Goal: Information Seeking & Learning: Learn about a topic

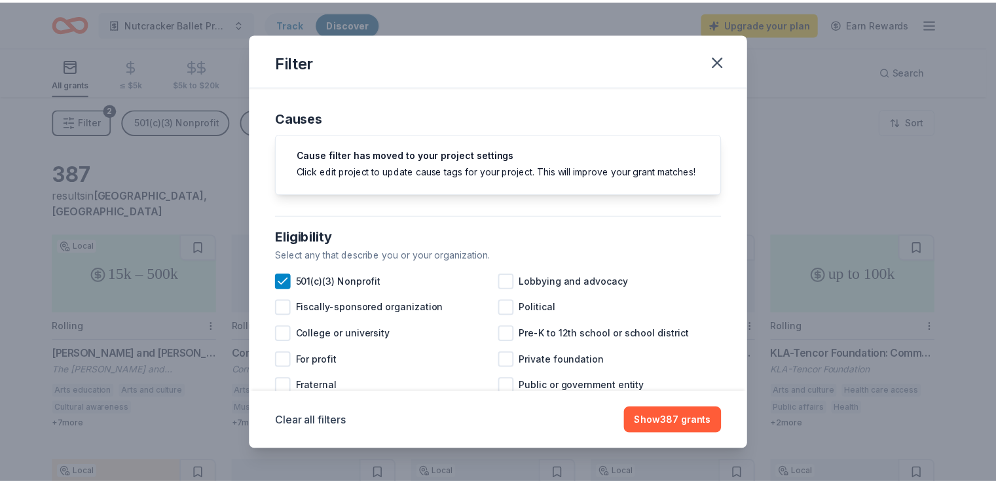
scroll to position [262, 0]
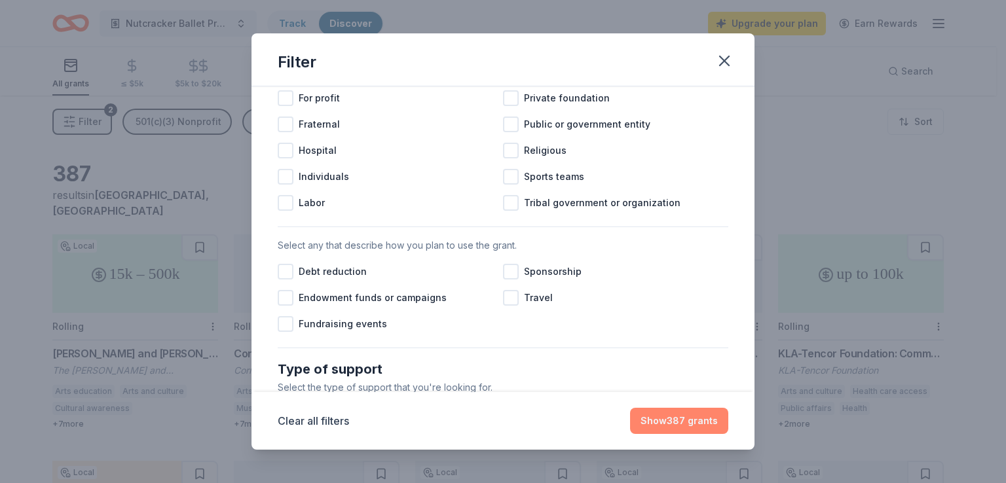
click at [666, 425] on button "Show 387 grants" at bounding box center [679, 421] width 98 height 26
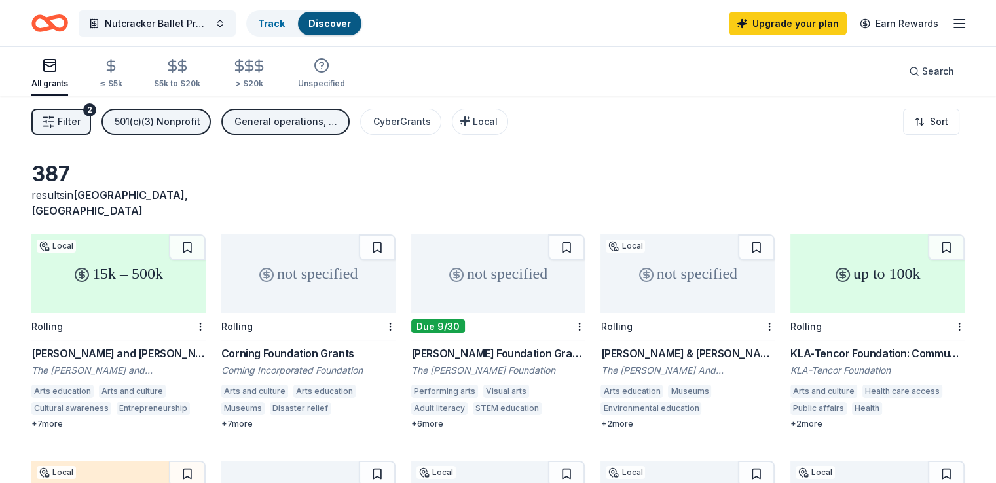
scroll to position [0, 0]
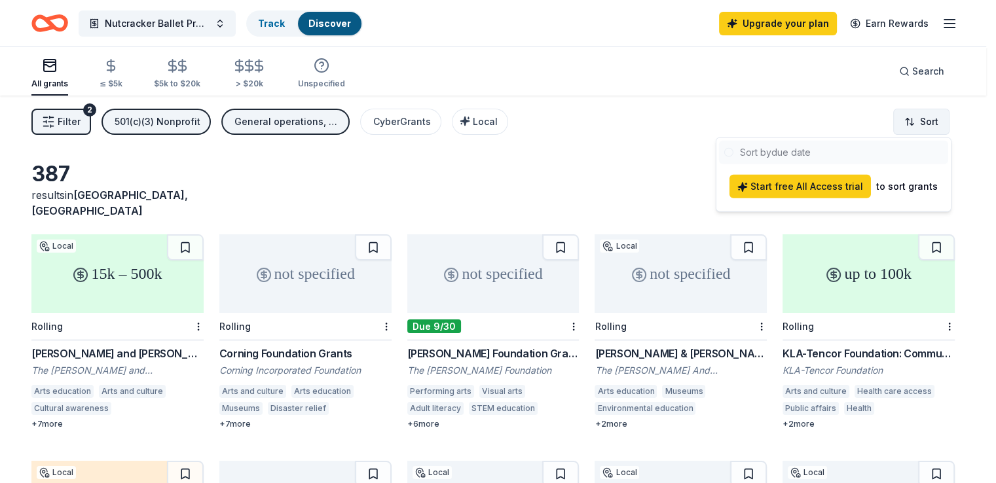
click at [923, 119] on html "Nutcracker Ballet Production Track Discover Upgrade your plan Earn Rewards All …" at bounding box center [498, 241] width 996 height 483
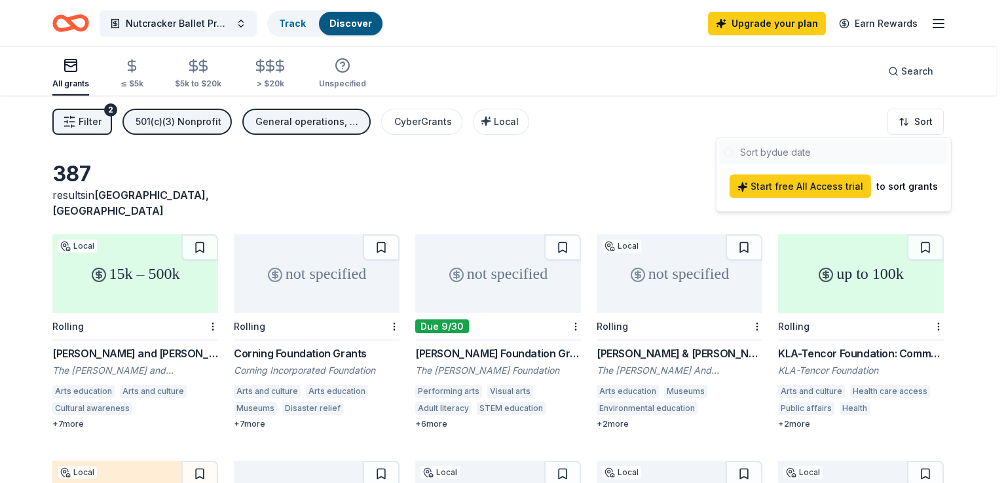
click at [653, 139] on html "Nutcracker Ballet Production Track Discover Upgrade your plan Earn Rewards All …" at bounding box center [503, 241] width 1006 height 483
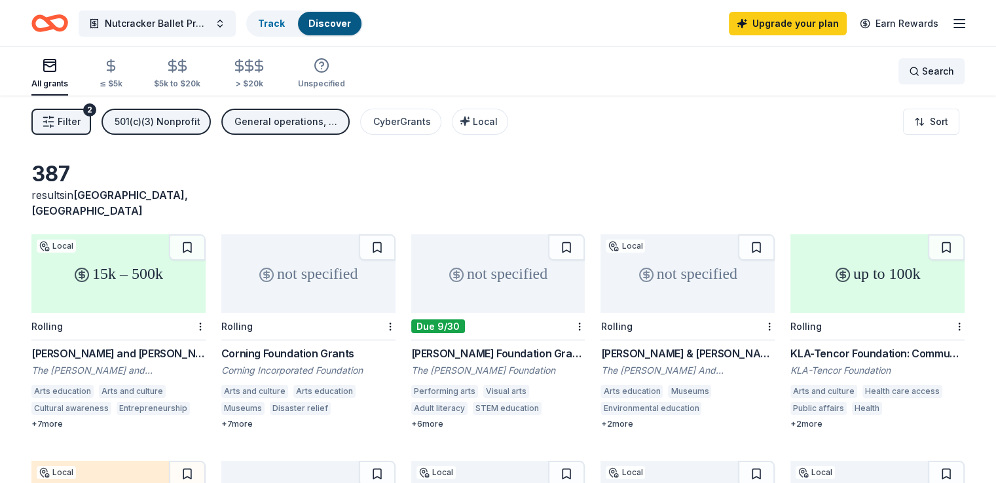
click at [909, 75] on div "Search" at bounding box center [931, 72] width 45 height 16
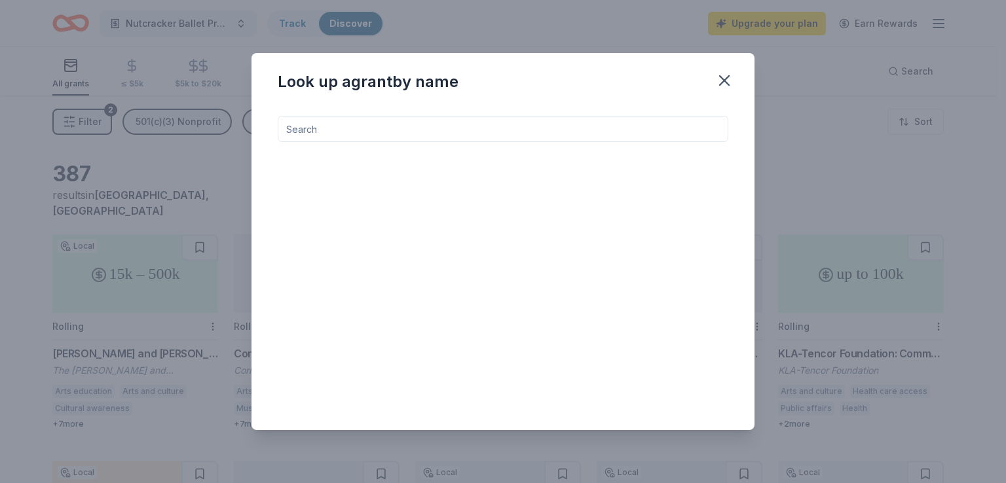
click at [485, 132] on input at bounding box center [503, 129] width 450 height 26
type input "ballet"
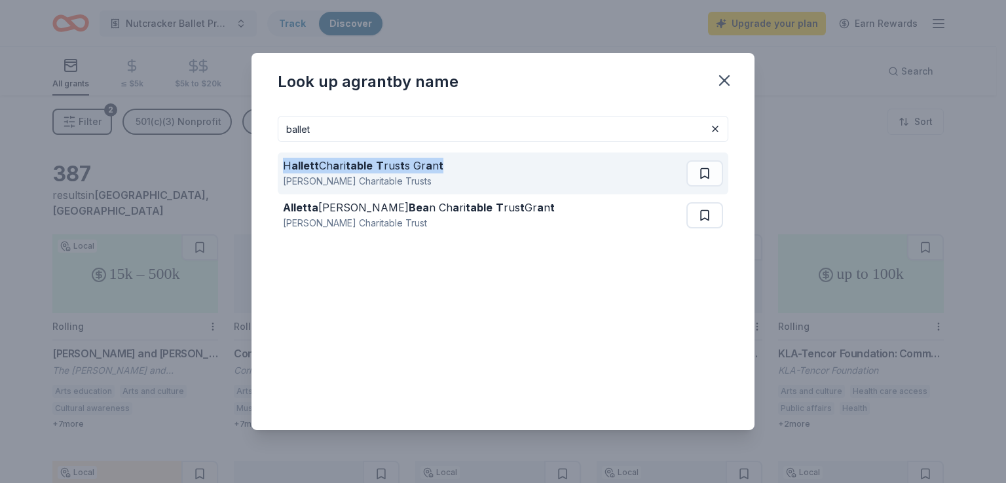
drag, startPoint x: 448, startPoint y: 164, endPoint x: 282, endPoint y: 166, distance: 165.7
click at [282, 166] on div "H allett Ch a ri table T rus t s Gr a n t [PERSON_NAME] Charitable Trusts" at bounding box center [503, 174] width 450 height 42
copy div "H allett Ch a ri table T rus t s Gr a n t"
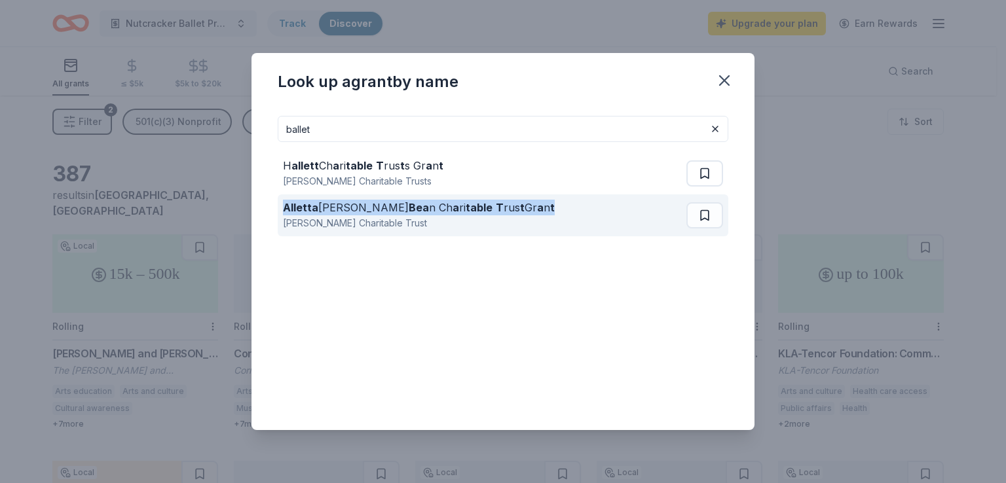
drag, startPoint x: 282, startPoint y: 210, endPoint x: 513, endPoint y: 209, distance: 231.8
click at [513, 209] on div "[PERSON_NAME] Mc Bea n Ch a ri table T rus t Gr a n t [PERSON_NAME] Charitable …" at bounding box center [503, 215] width 450 height 42
copy div "[PERSON_NAME] Mc Bea n Ch a ri table T rus t Gr a n t"
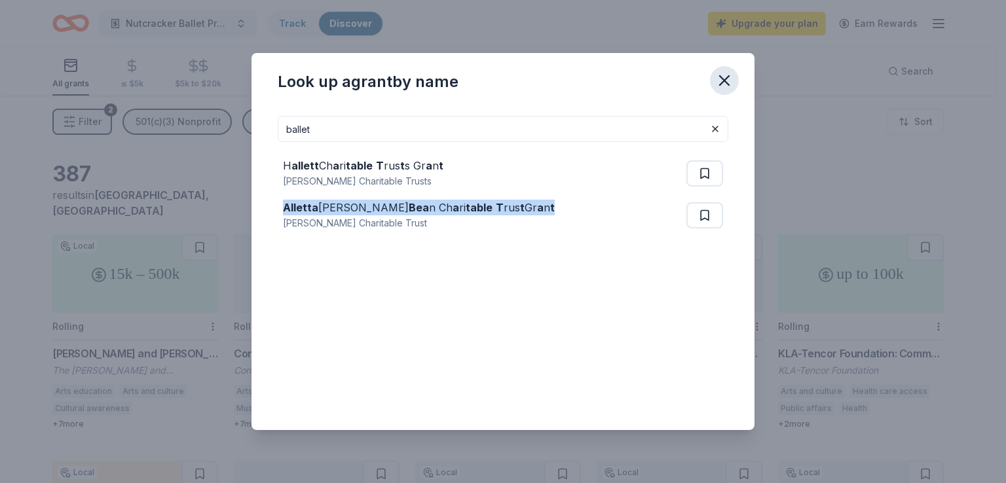
click at [723, 81] on icon "button" at bounding box center [724, 80] width 9 height 9
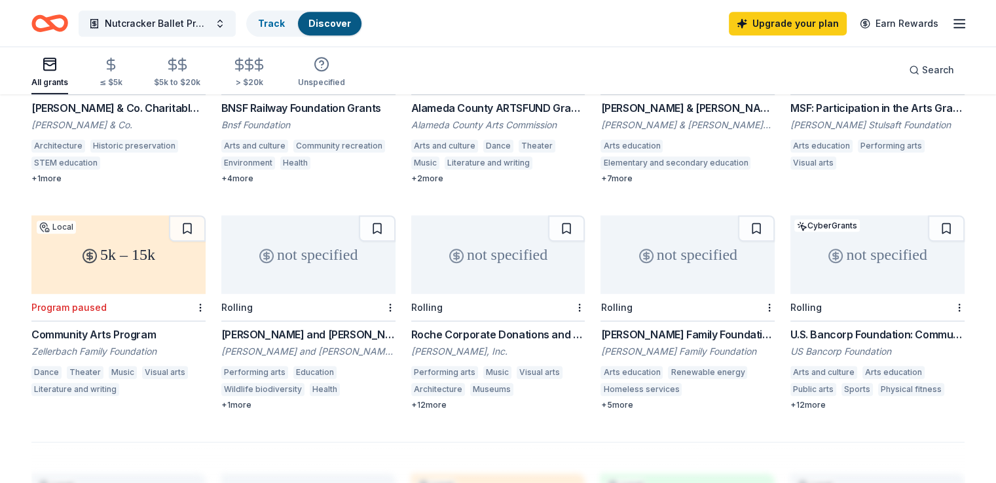
scroll to position [720, 0]
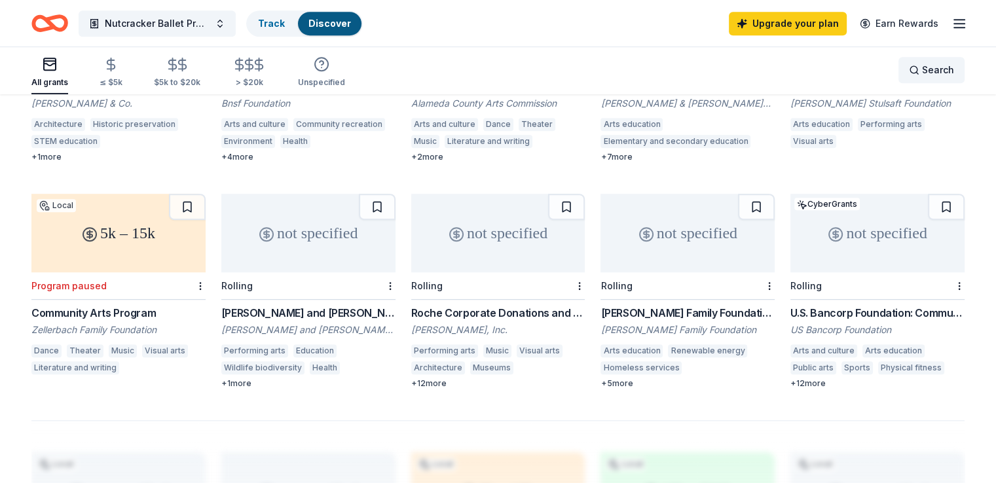
click at [909, 71] on div "Search" at bounding box center [931, 70] width 45 height 16
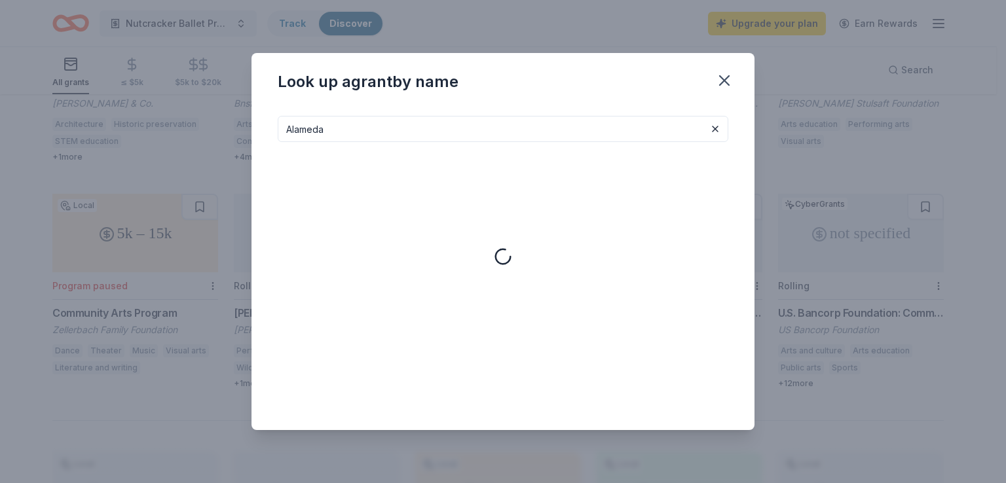
type input "Alameda"
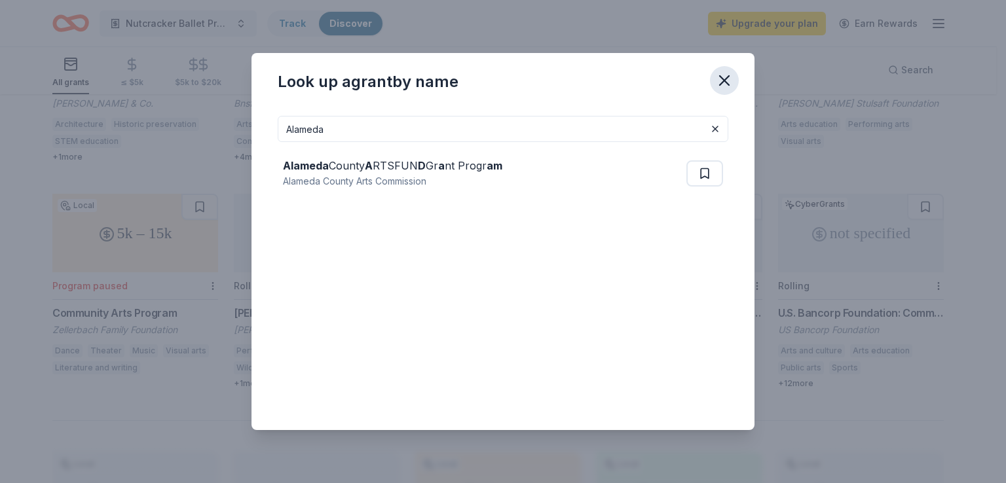
click at [721, 81] on icon "button" at bounding box center [724, 80] width 18 height 18
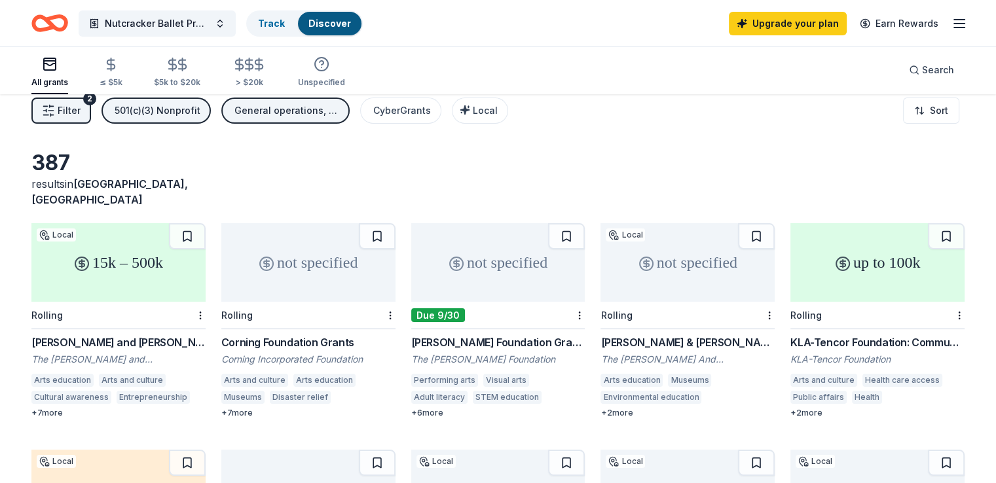
scroll to position [0, 0]
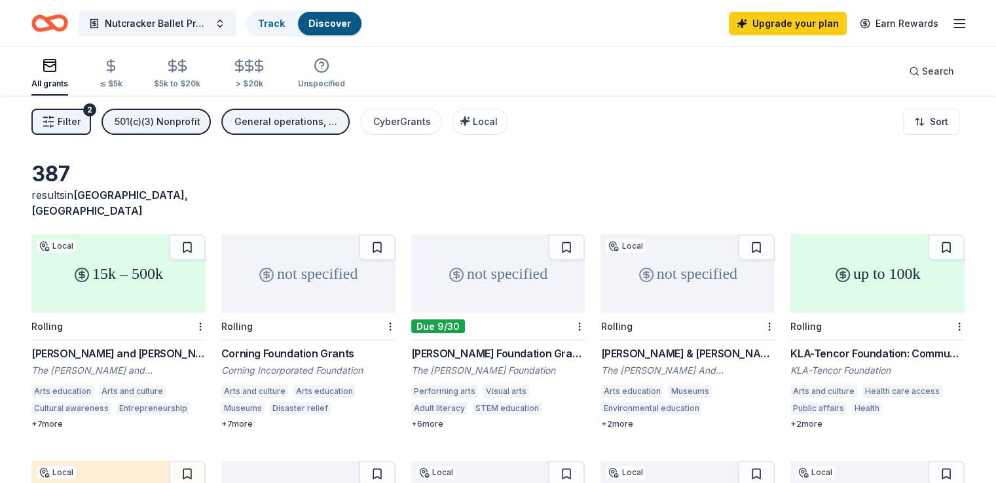
click at [151, 266] on div "15k – 500k" at bounding box center [118, 273] width 174 height 79
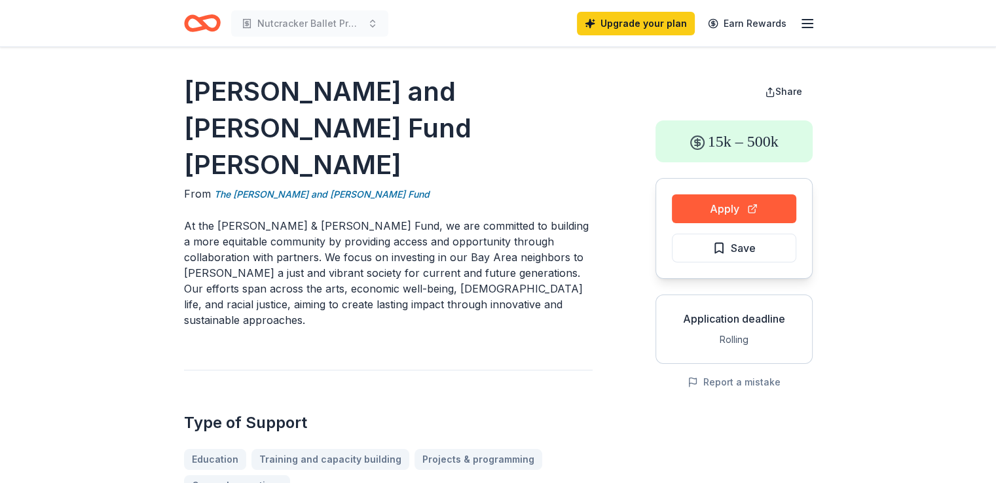
drag, startPoint x: 217, startPoint y: 187, endPoint x: 253, endPoint y: 187, distance: 36.0
click at [253, 218] on p "At the [PERSON_NAME] & [PERSON_NAME] Fund, we are committed to building a more …" at bounding box center [388, 273] width 409 height 110
click at [249, 218] on p "At the [PERSON_NAME] & [PERSON_NAME] Fund, we are committed to building a more …" at bounding box center [388, 273] width 409 height 110
drag, startPoint x: 189, startPoint y: 92, endPoint x: 256, endPoint y: 117, distance: 71.9
click at [256, 117] on h1 "[PERSON_NAME] and [PERSON_NAME] Fund [PERSON_NAME]" at bounding box center [388, 128] width 409 height 110
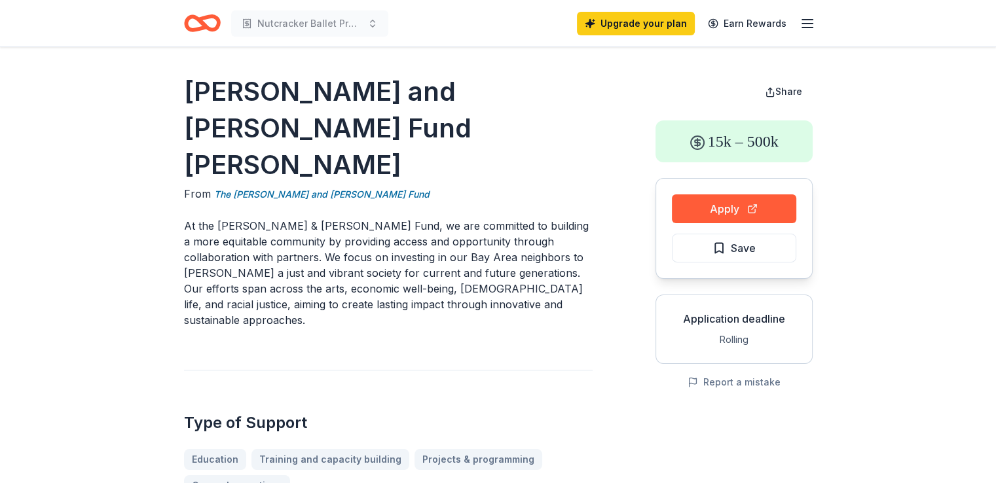
drag, startPoint x: 241, startPoint y: 94, endPoint x: 318, endPoint y: 108, distance: 78.6
click at [320, 108] on h1 "[PERSON_NAME] and [PERSON_NAME] Fund [PERSON_NAME]" at bounding box center [388, 128] width 409 height 110
drag, startPoint x: 253, startPoint y: 140, endPoint x: 243, endPoint y: 129, distance: 15.3
click at [251, 140] on h1 "[PERSON_NAME] and [PERSON_NAME] Fund [PERSON_NAME]" at bounding box center [388, 128] width 409 height 110
click at [337, 187] on link "The [PERSON_NAME] and [PERSON_NAME] Fund" at bounding box center [321, 195] width 215 height 16
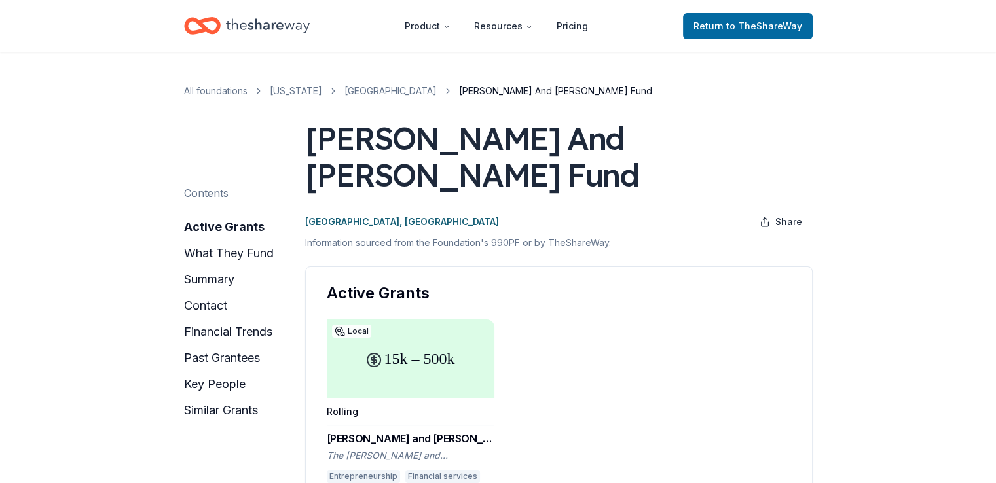
drag, startPoint x: 313, startPoint y: 143, endPoint x: 610, endPoint y: 139, distance: 297.3
click at [610, 139] on div "[PERSON_NAME] And [PERSON_NAME] Fund" at bounding box center [558, 156] width 507 height 73
